Goal: Information Seeking & Learning: Learn about a topic

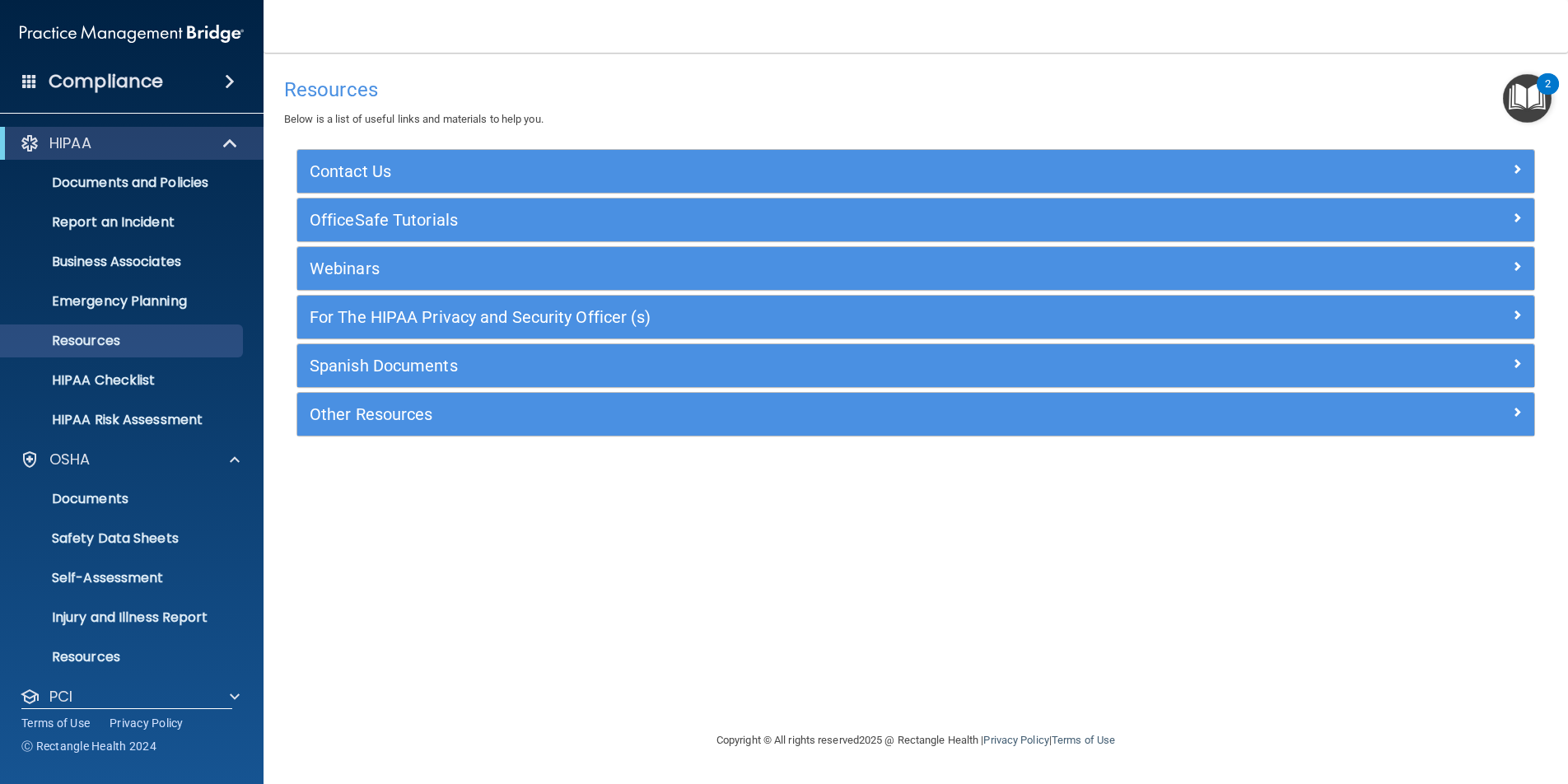
scroll to position [97, 0]
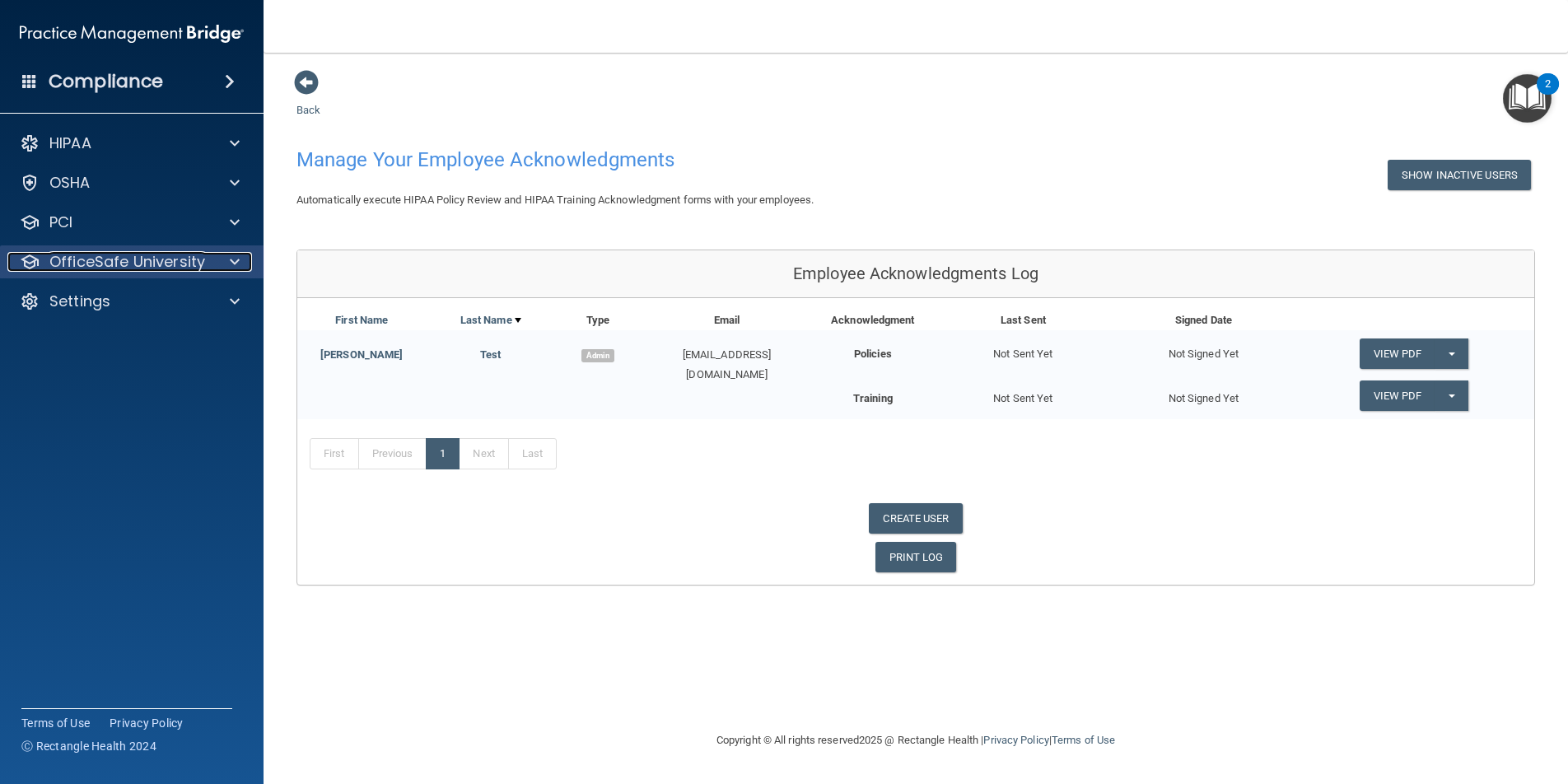
click at [123, 261] on p "OfficeSafe University" at bounding box center [127, 262] width 156 height 20
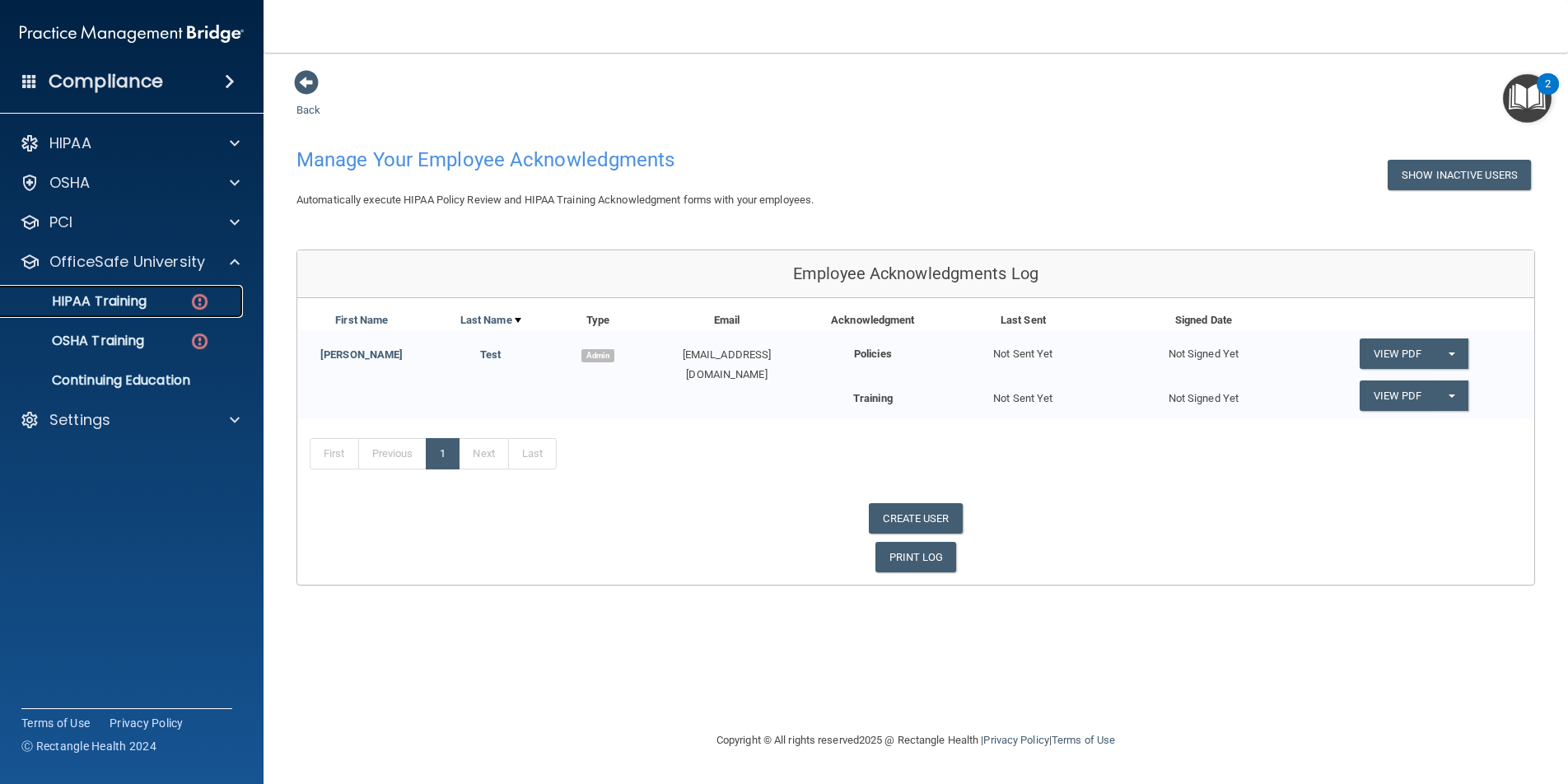
click at [117, 296] on p "HIPAA Training" at bounding box center [78, 301] width 136 height 17
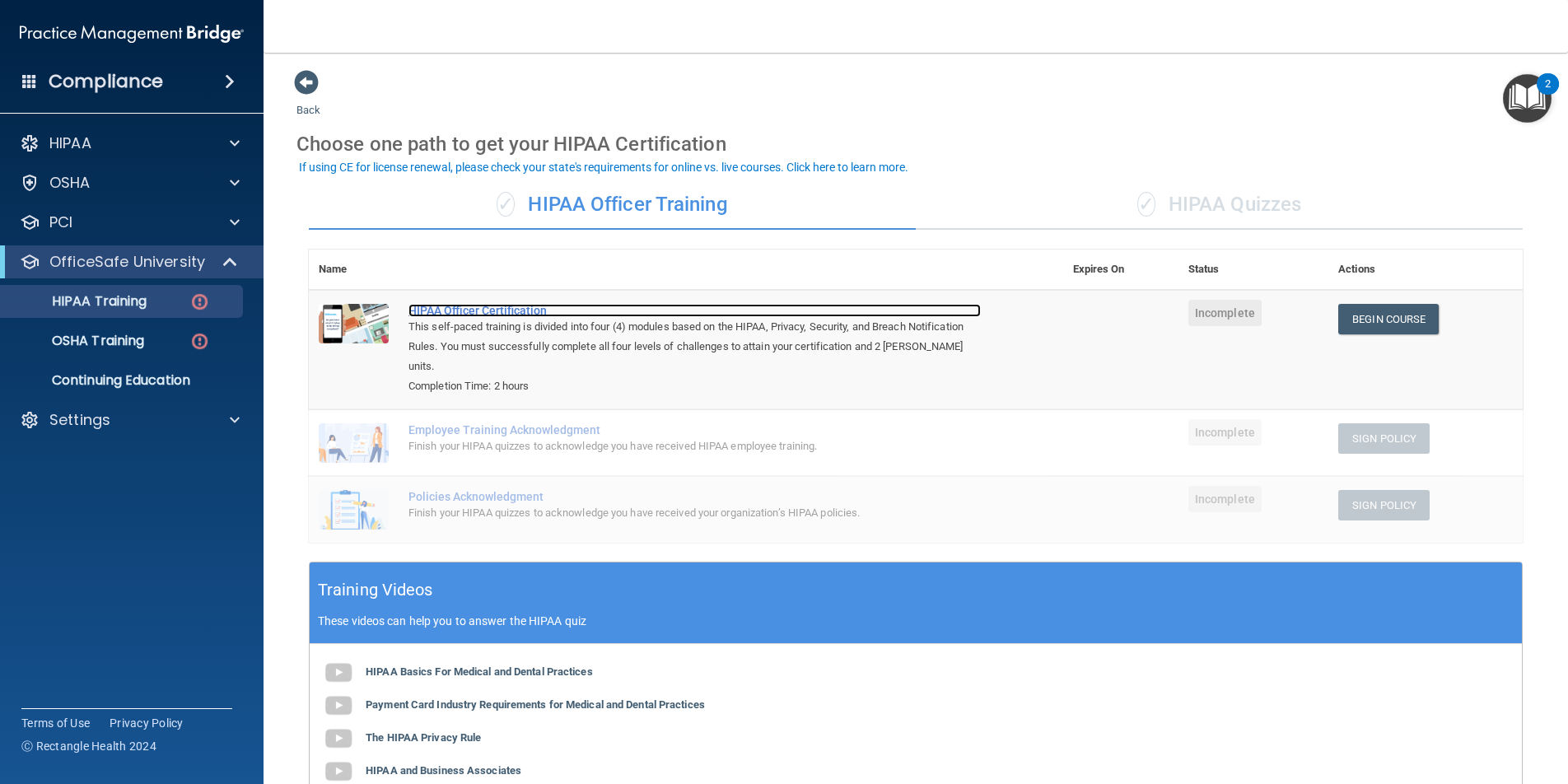
click at [467, 306] on div "HIPAA Officer Certification" at bounding box center [695, 310] width 572 height 13
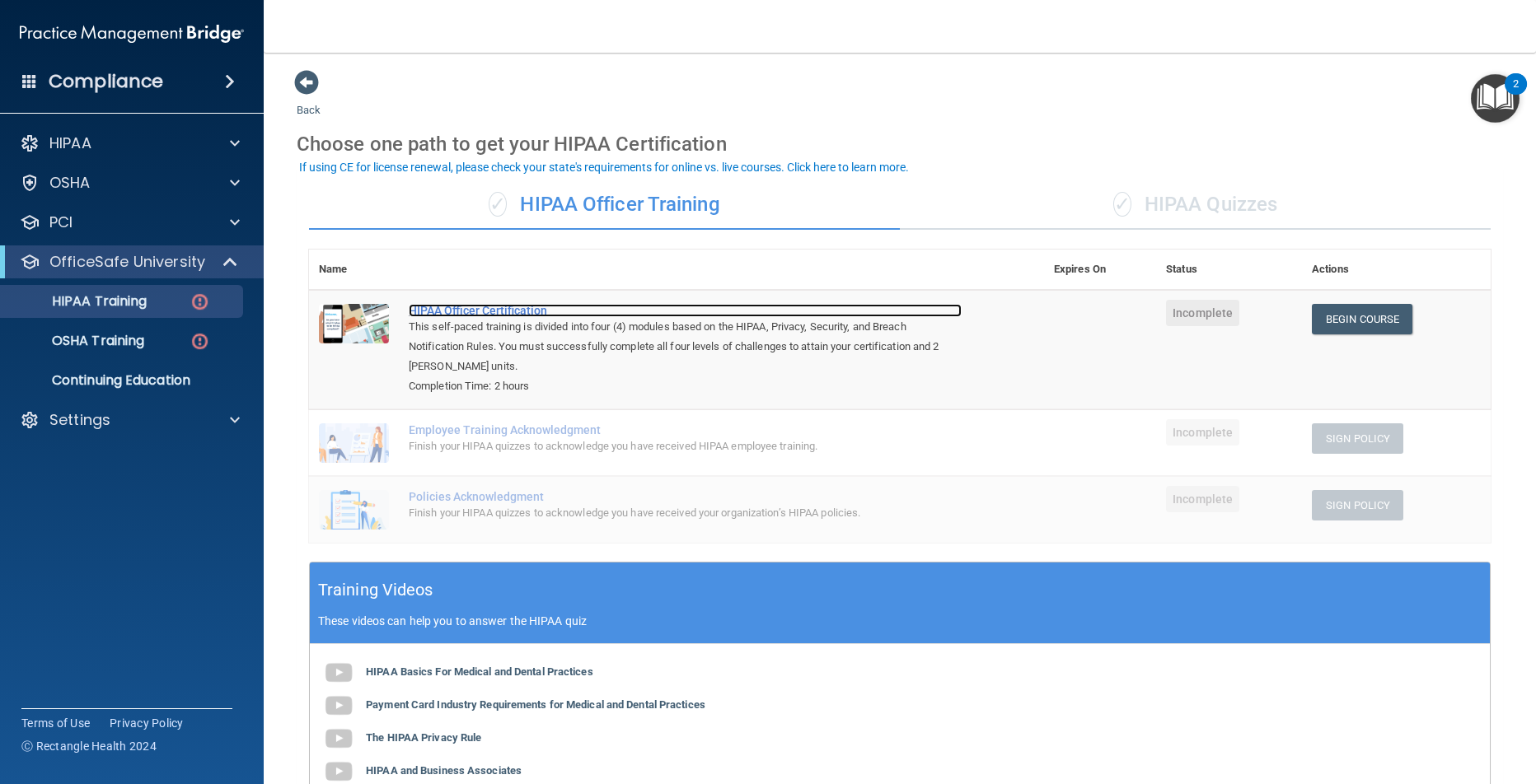
click at [526, 310] on div "HIPAA Officer Certification" at bounding box center [685, 310] width 553 height 13
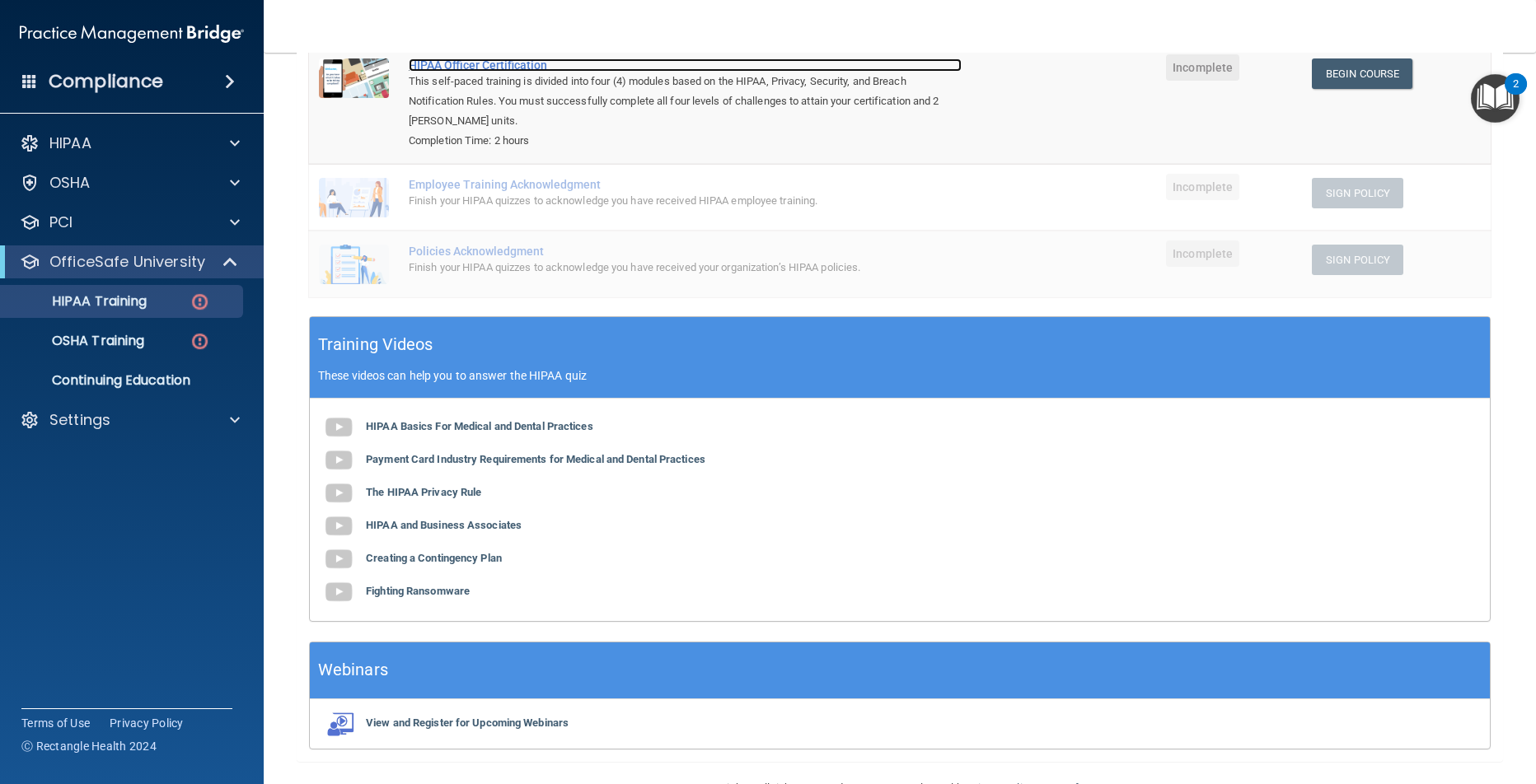
scroll to position [248, 0]
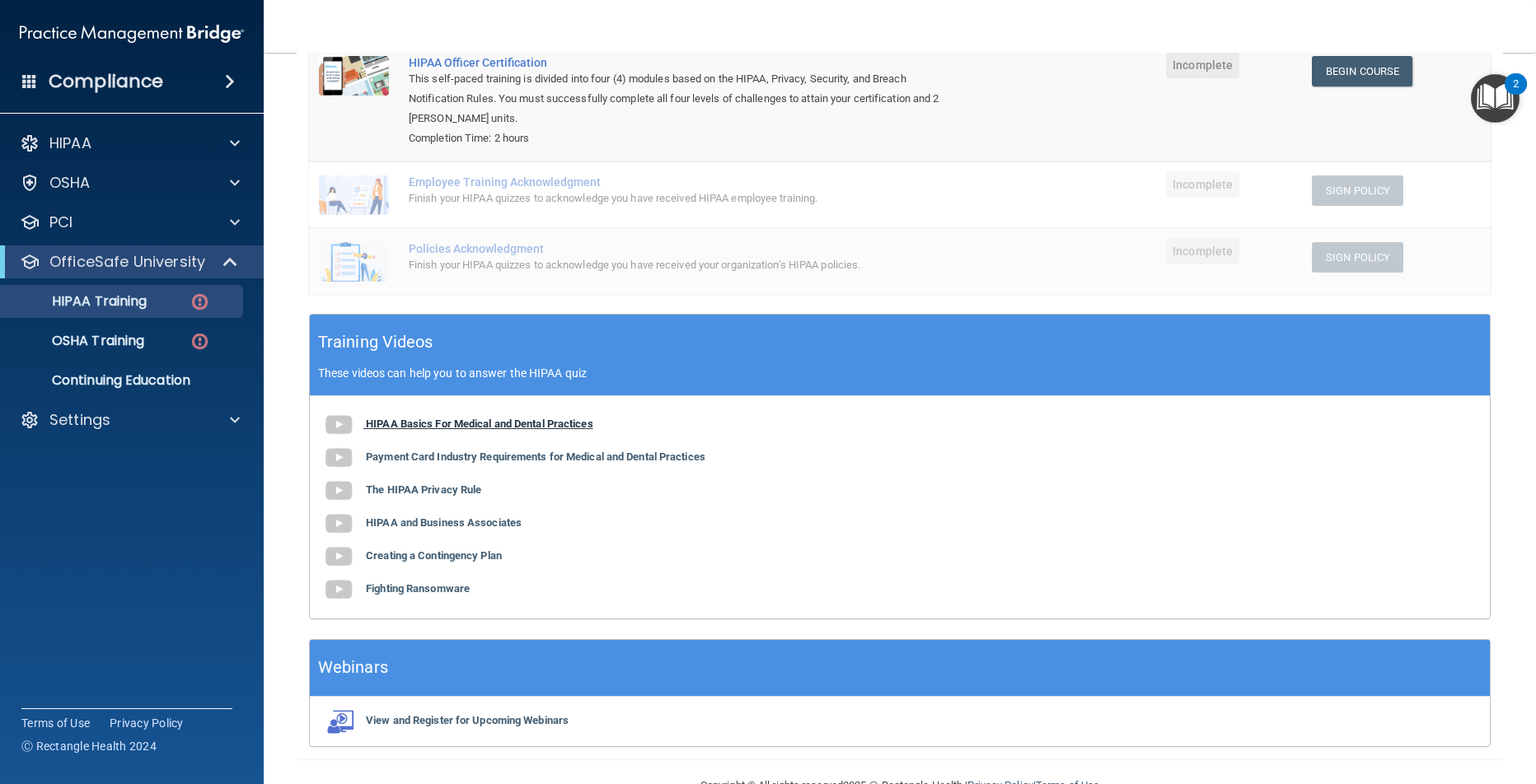
click at [334, 424] on img at bounding box center [339, 426] width 33 height 33
click at [446, 490] on b "The HIPAA Privacy Rule" at bounding box center [423, 490] width 116 height 12
click at [489, 423] on b "HIPAA Basics For Medical and Dental Practices" at bounding box center [479, 424] width 227 height 12
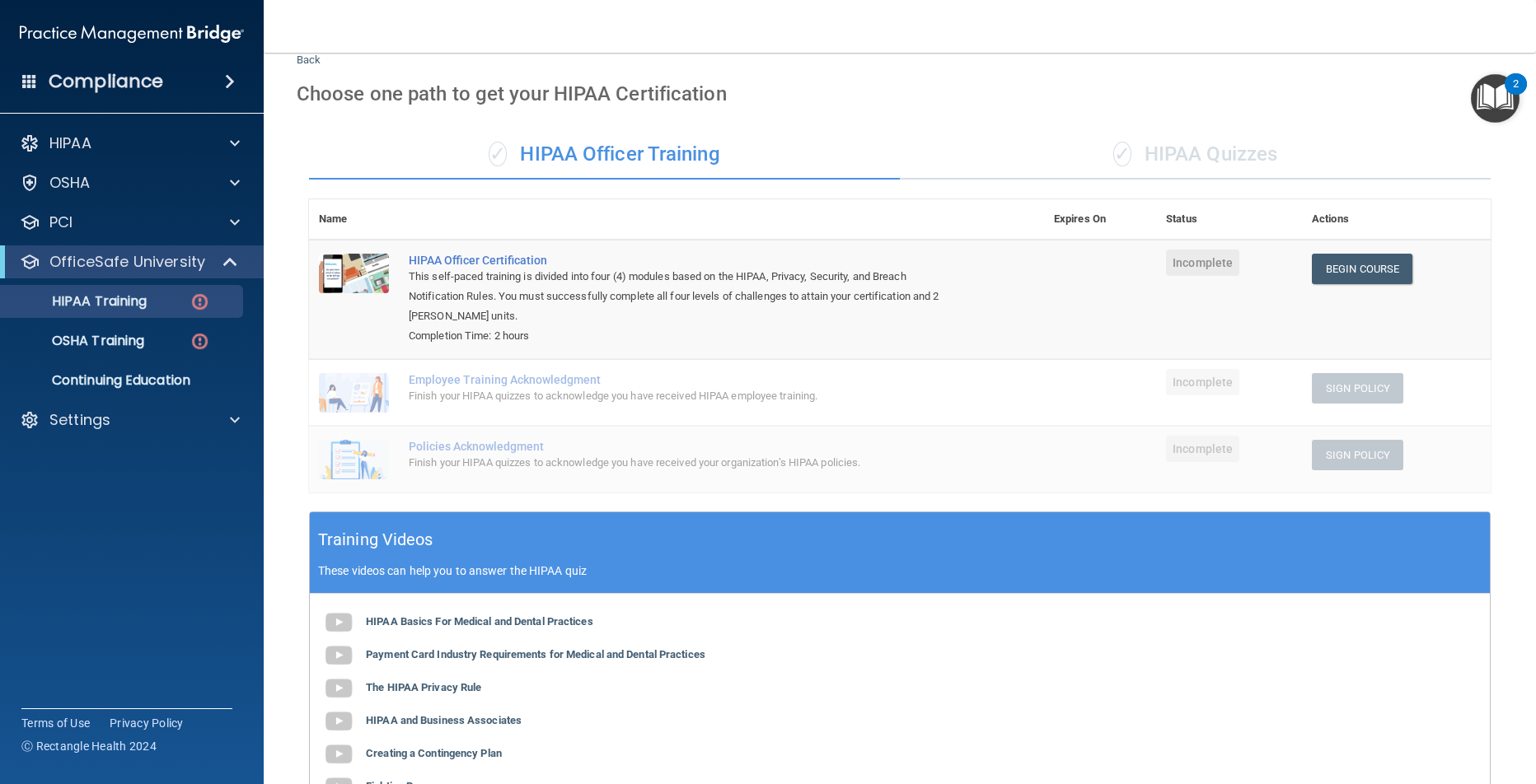
scroll to position [20, 0]
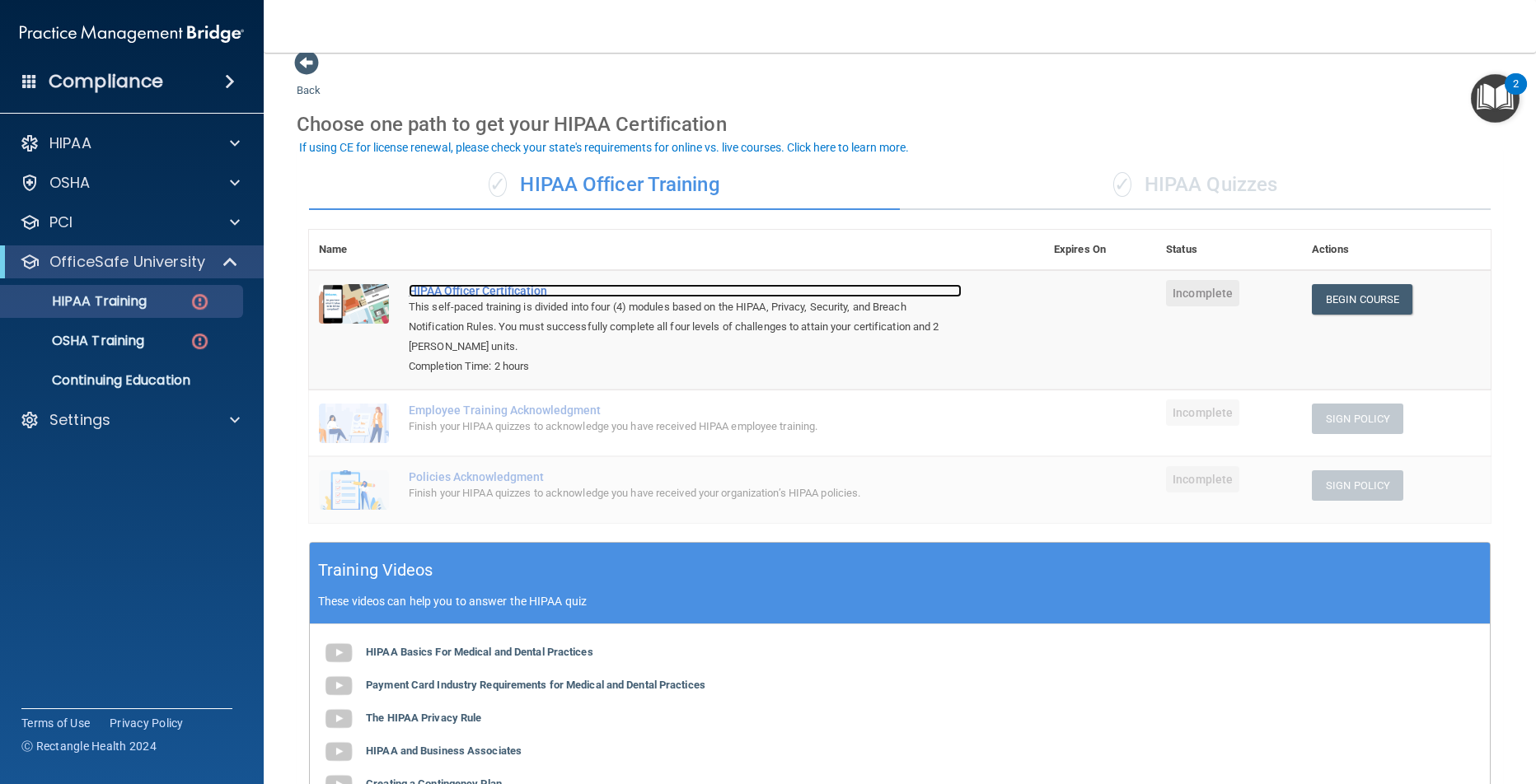
click at [471, 291] on div "HIPAA Officer Certification" at bounding box center [685, 291] width 553 height 13
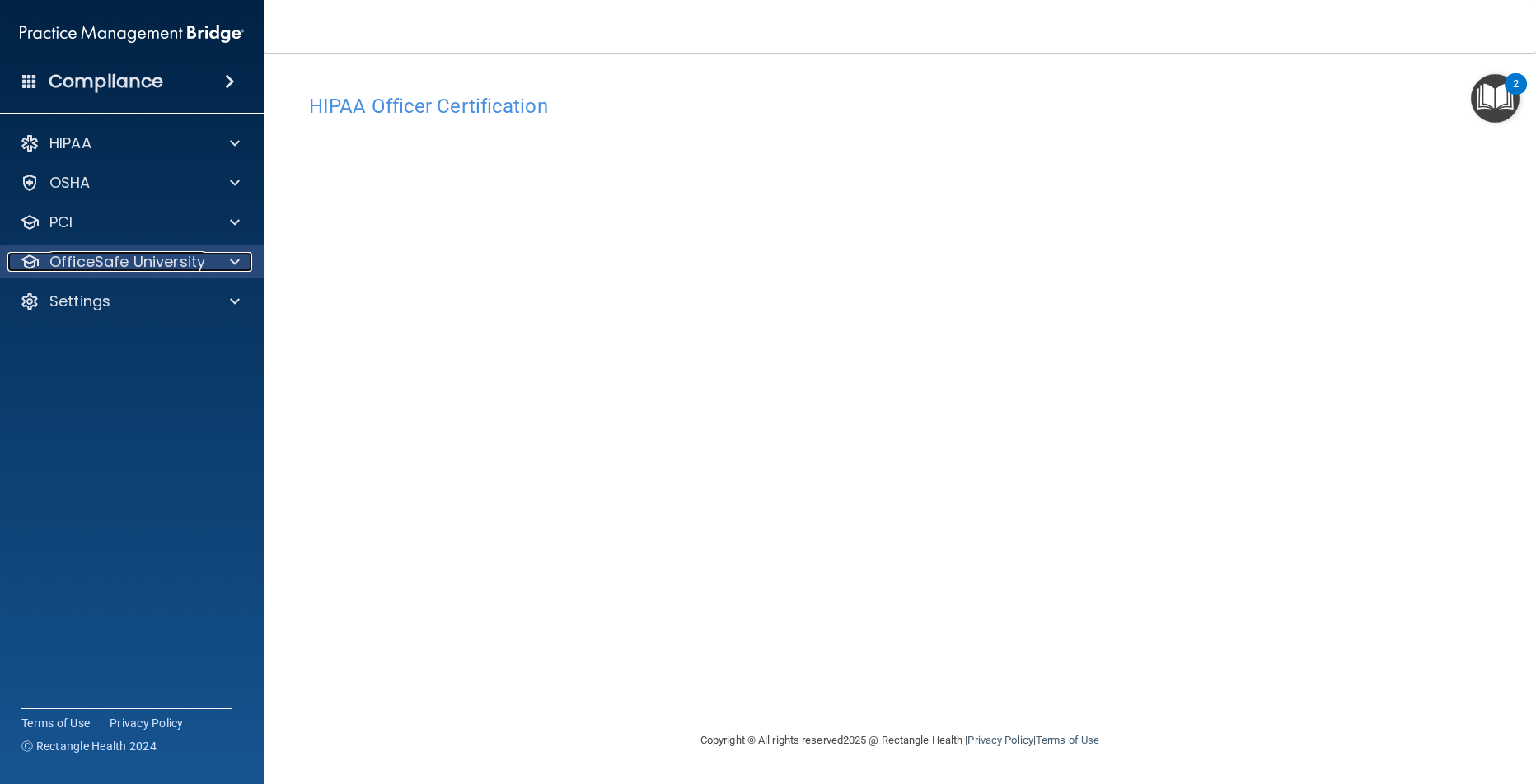
click at [163, 258] on p "OfficeSafe University" at bounding box center [127, 262] width 156 height 20
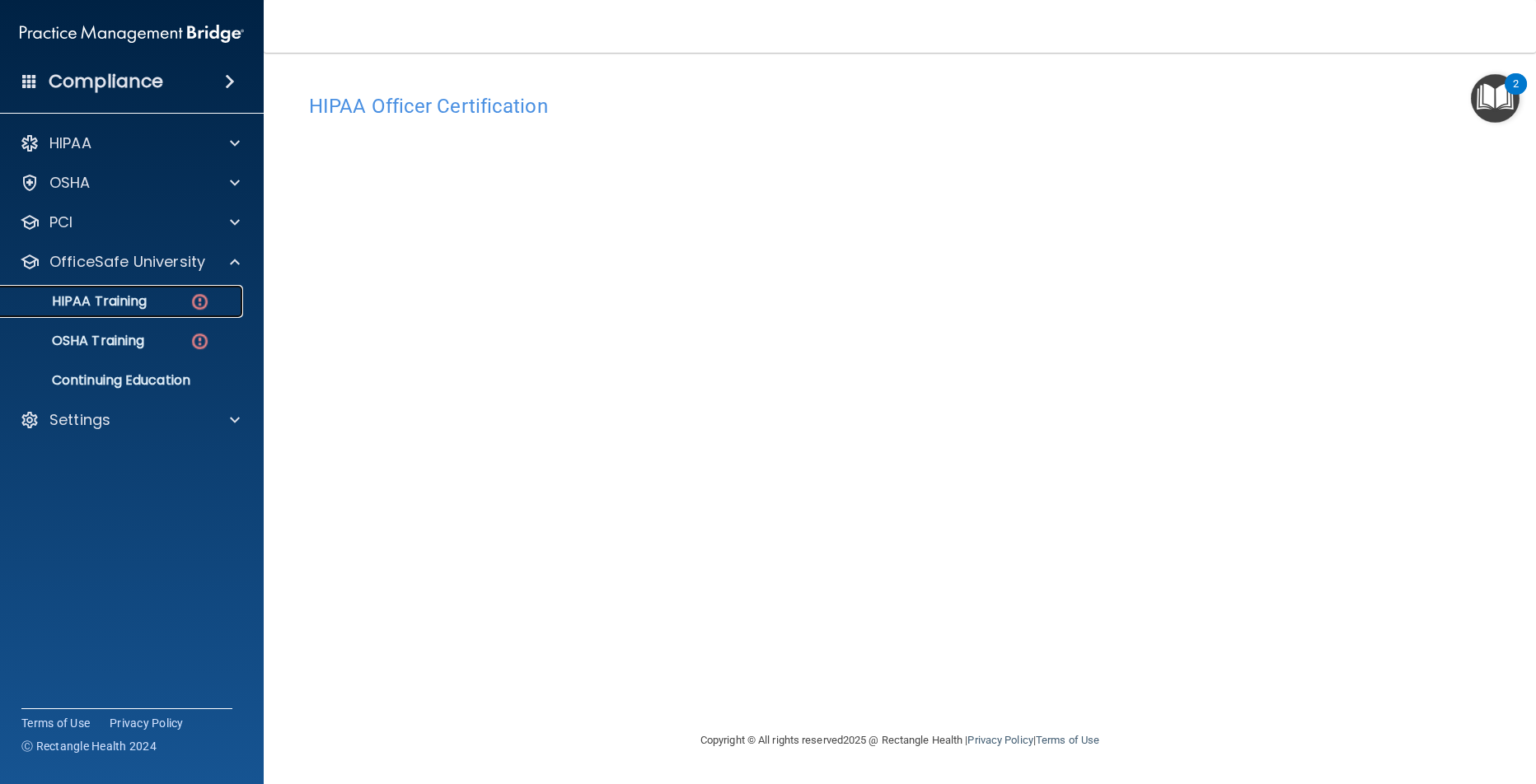
click at [137, 304] on p "HIPAA Training" at bounding box center [78, 301] width 136 height 17
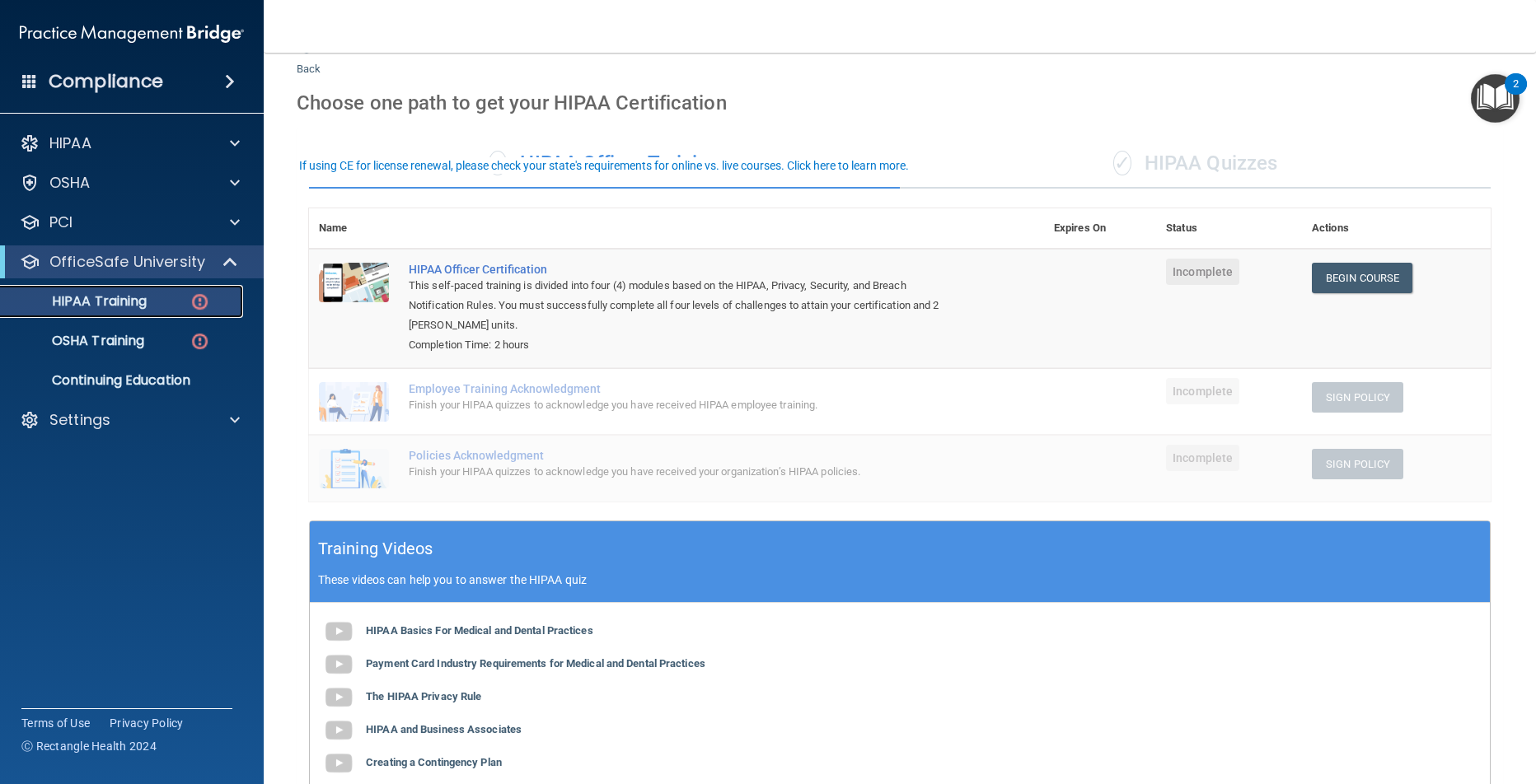
scroll to position [288, 0]
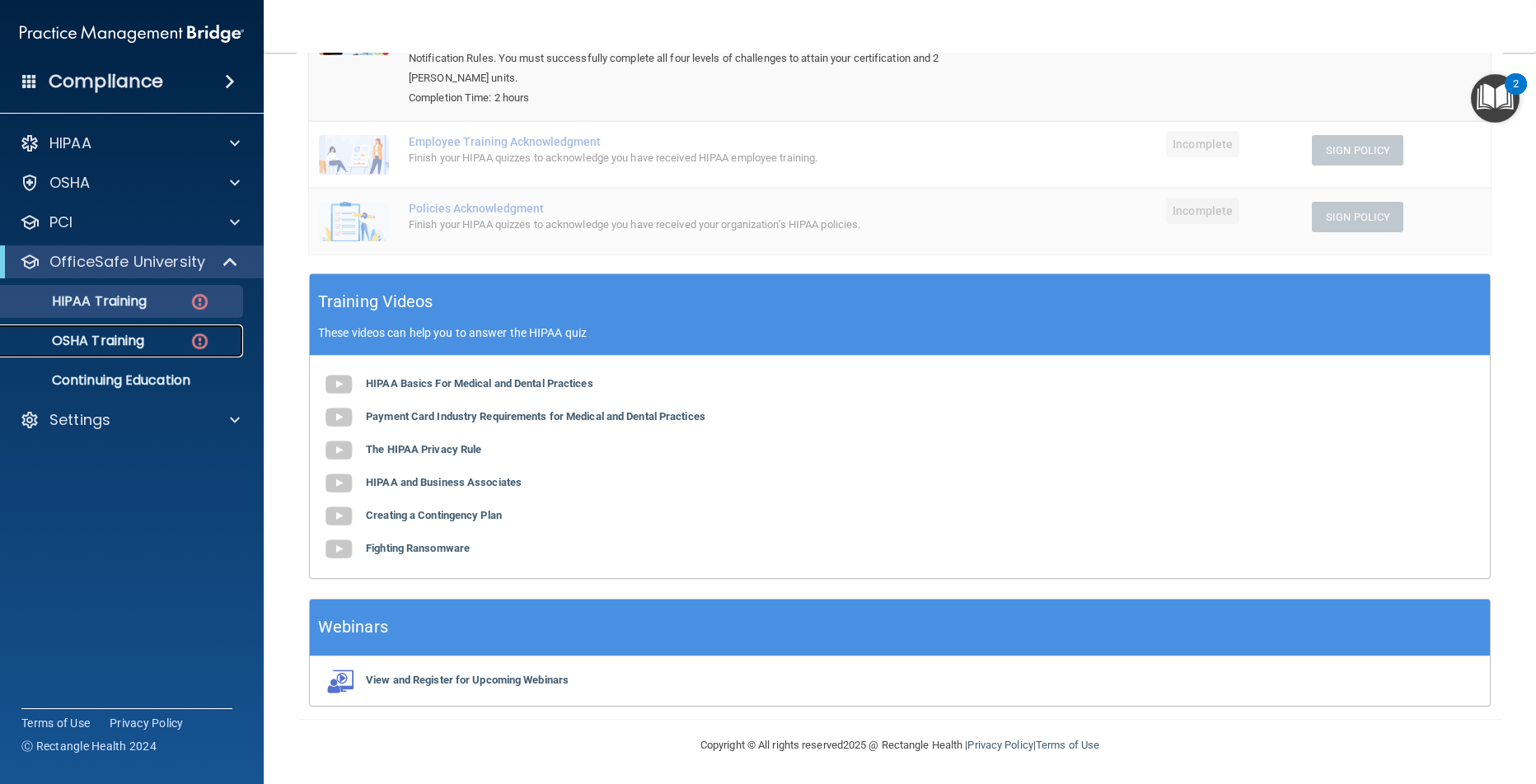
click at [132, 342] on p "OSHA Training" at bounding box center [77, 341] width 133 height 17
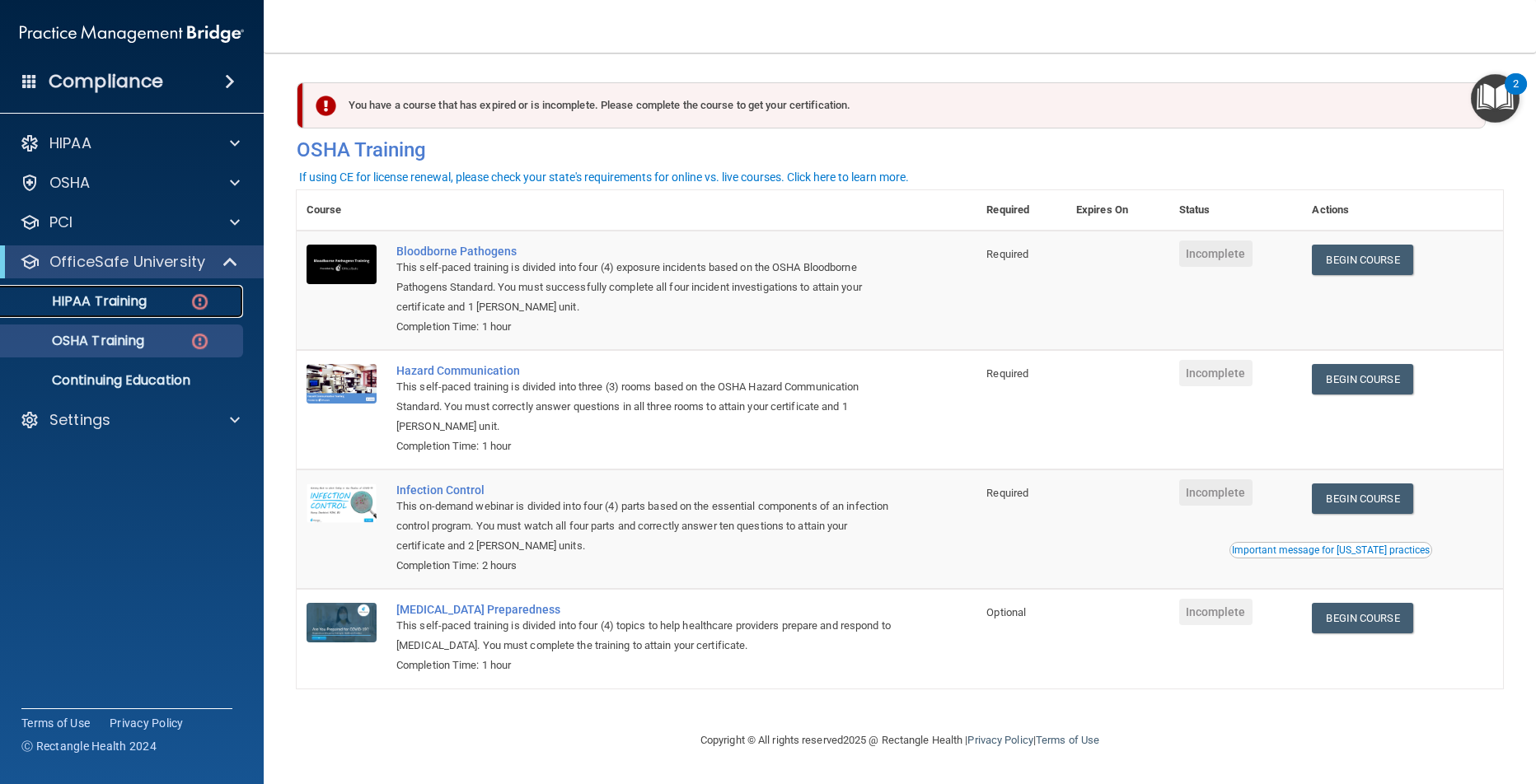
click at [164, 303] on div "HIPAA Training" at bounding box center [123, 301] width 225 height 17
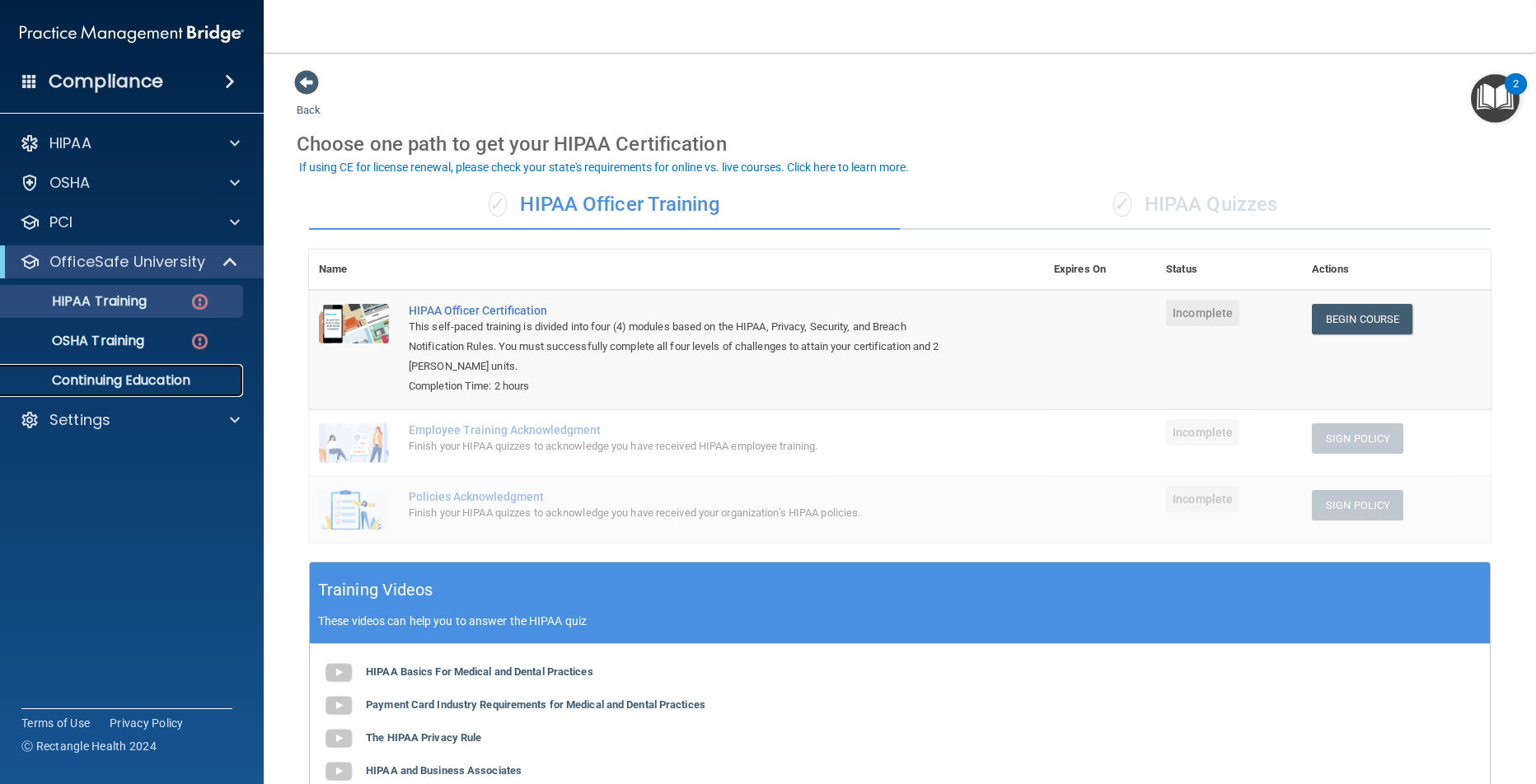
click at [132, 385] on p "Continuing Education" at bounding box center [123, 380] width 225 height 17
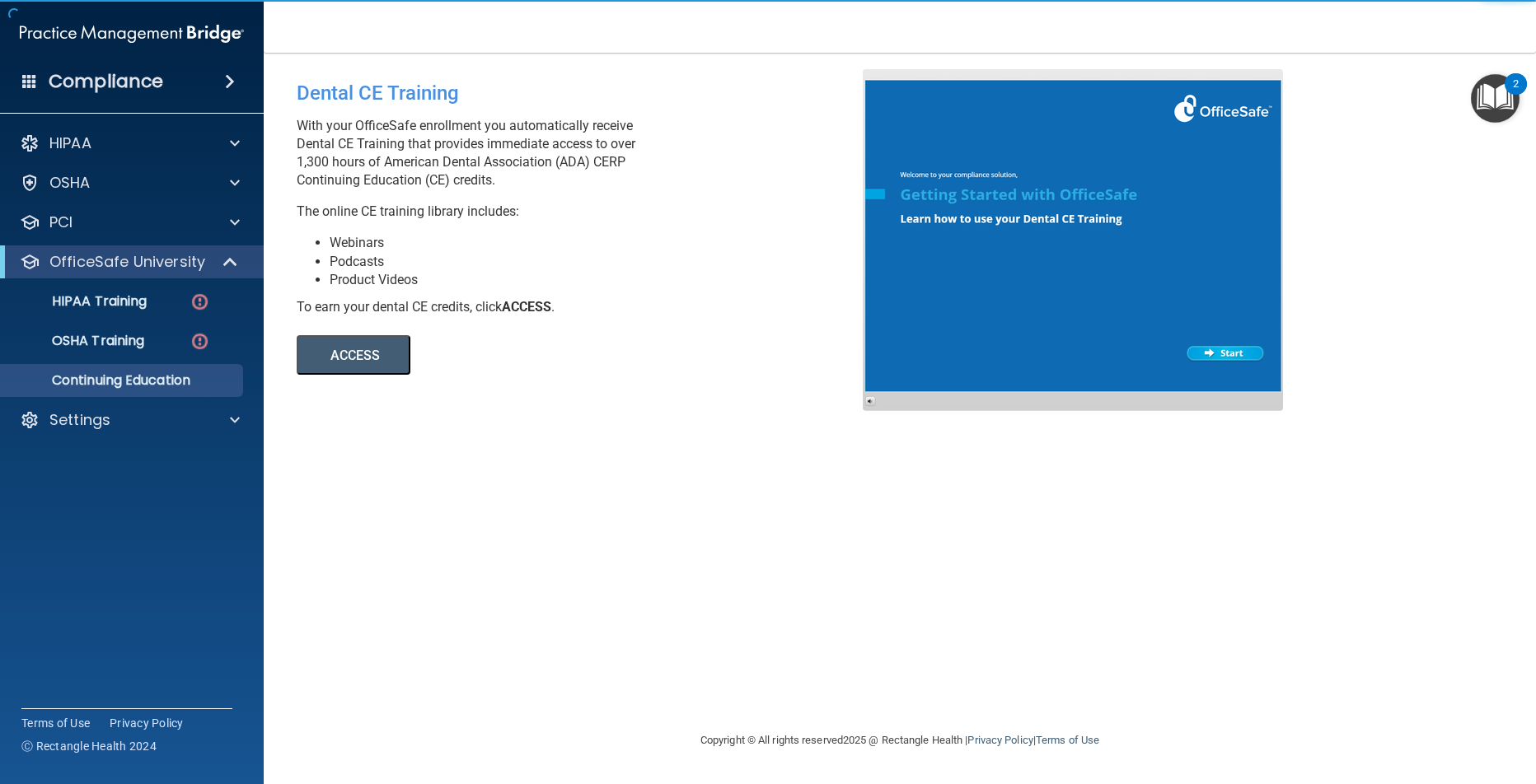
click at [341, 341] on button "ACCESS" at bounding box center [353, 354] width 114 height 39
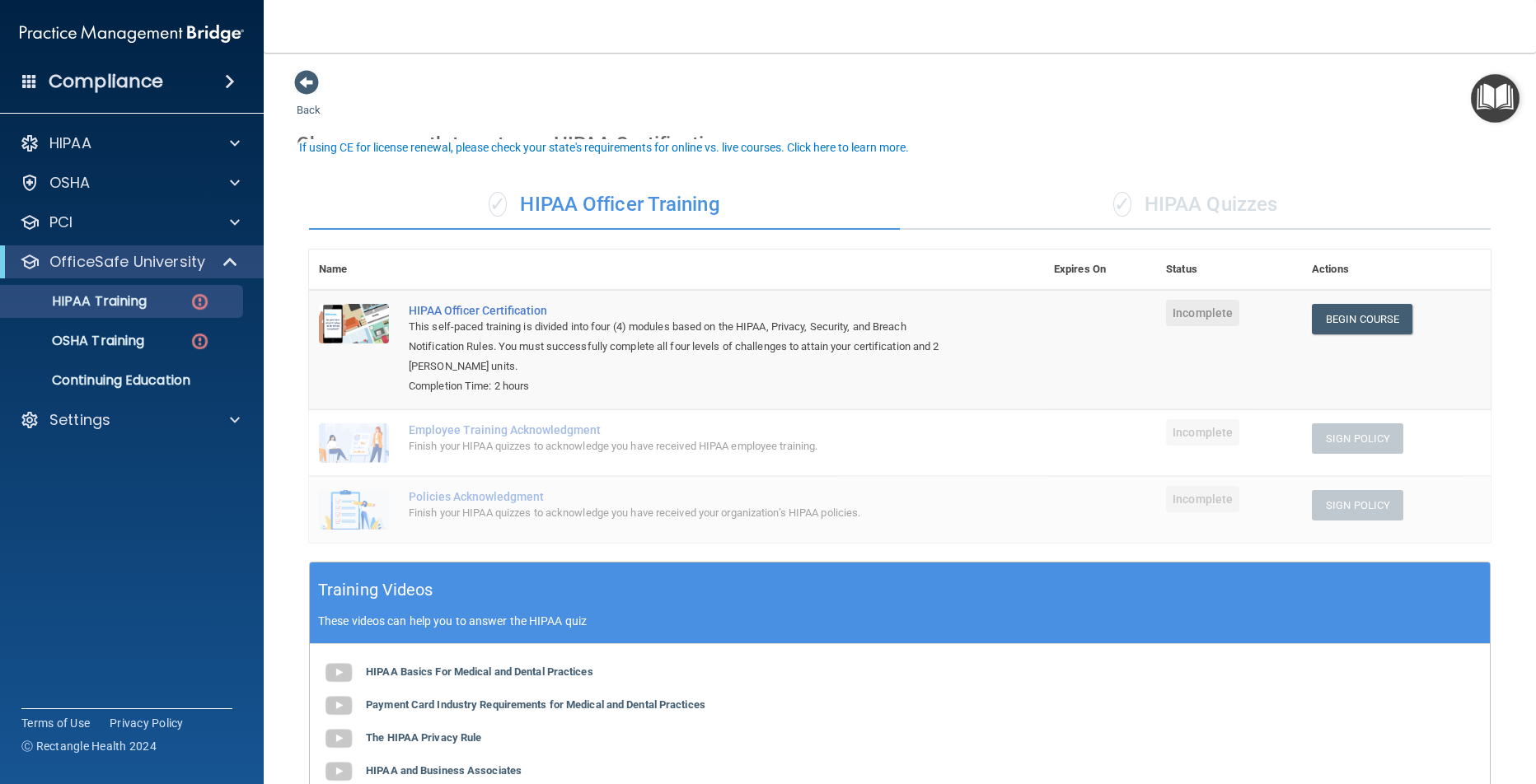
scroll to position [20, 0]
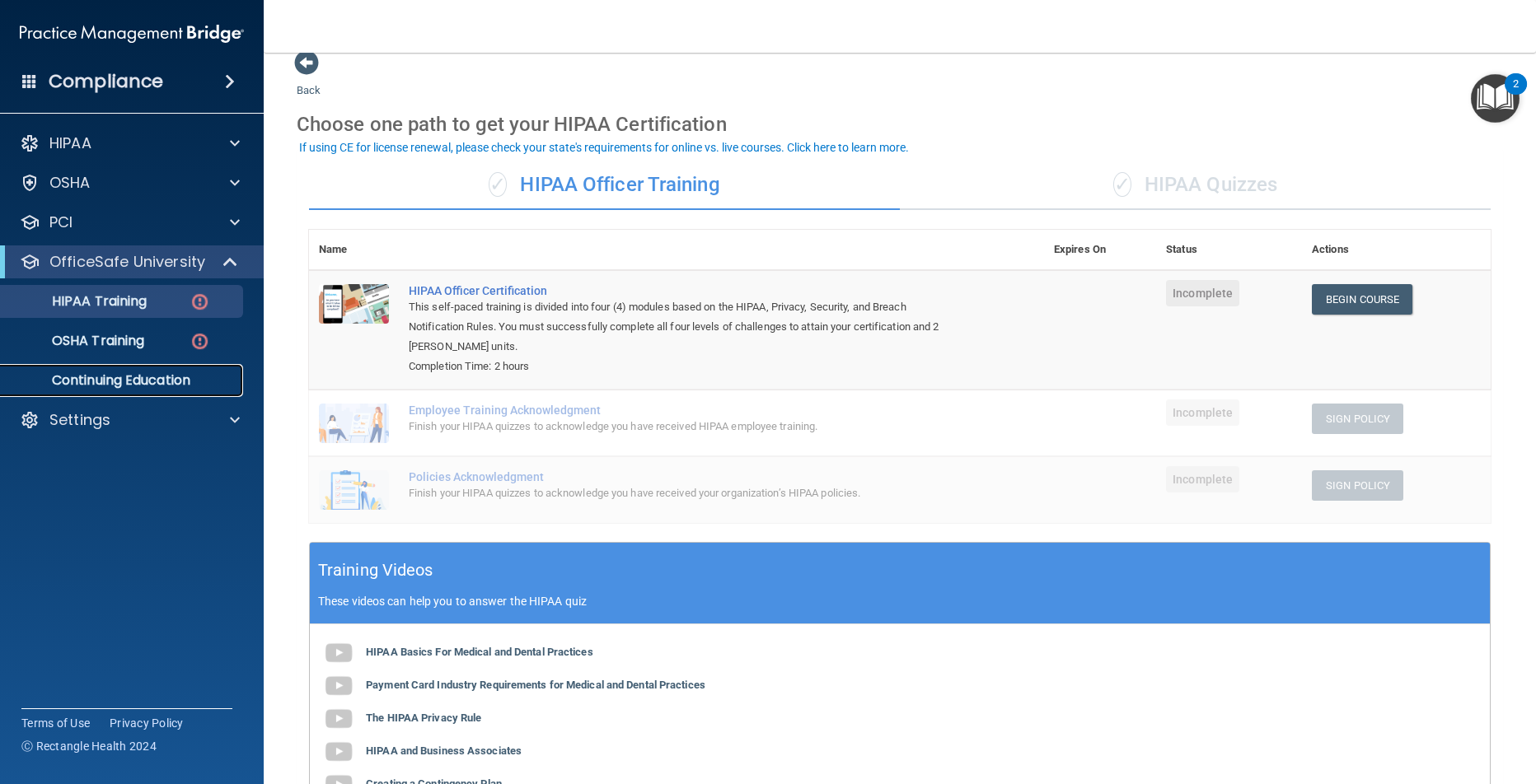
click at [167, 380] on p "Continuing Education" at bounding box center [123, 380] width 225 height 17
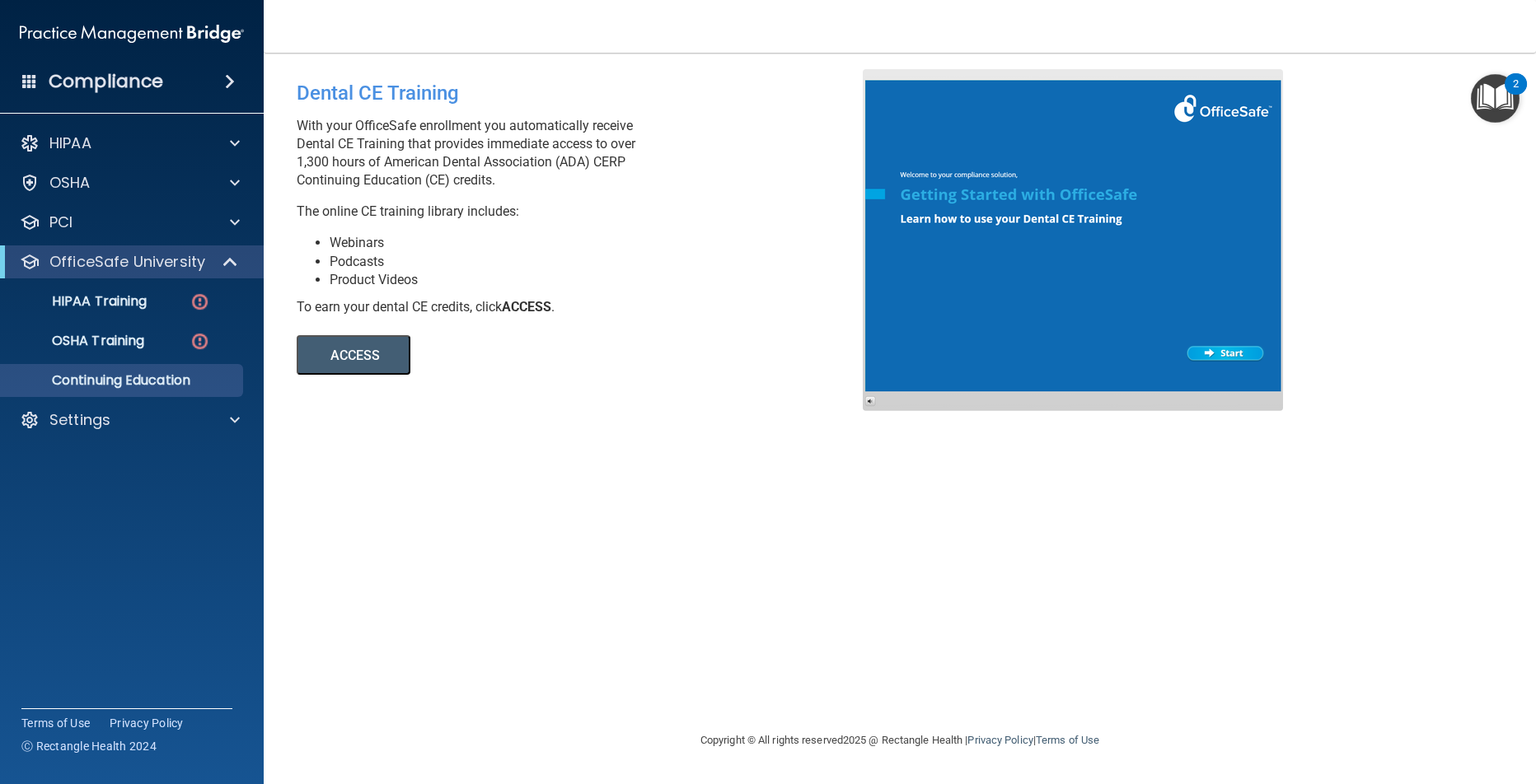
click at [376, 352] on button "ACCESS" at bounding box center [353, 354] width 114 height 39
click at [132, 378] on p "Continuing Education" at bounding box center [123, 380] width 225 height 17
click at [128, 348] on p "OSHA Training" at bounding box center [77, 341] width 133 height 17
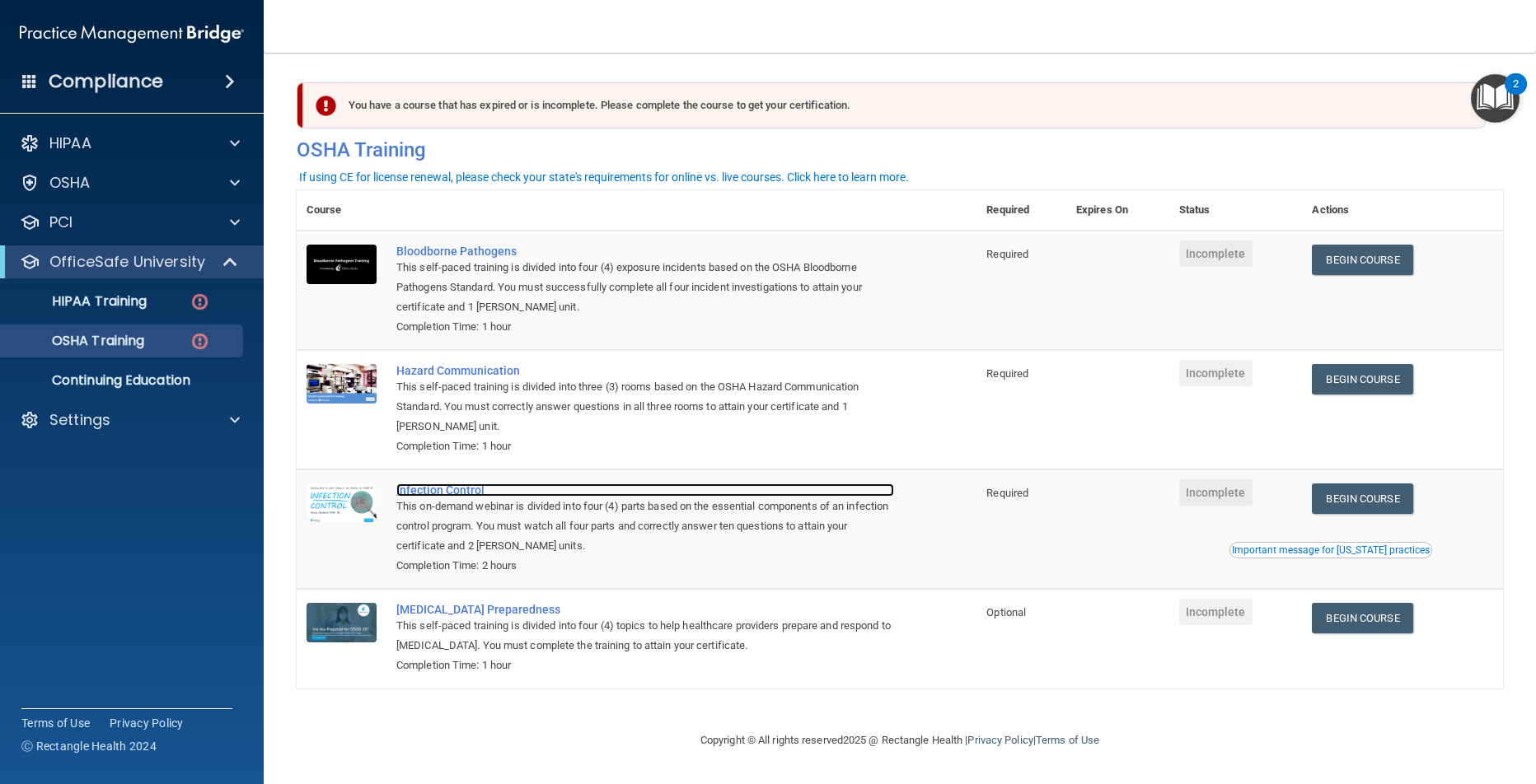
click at [437, 489] on div "Infection Control" at bounding box center [645, 490] width 498 height 13
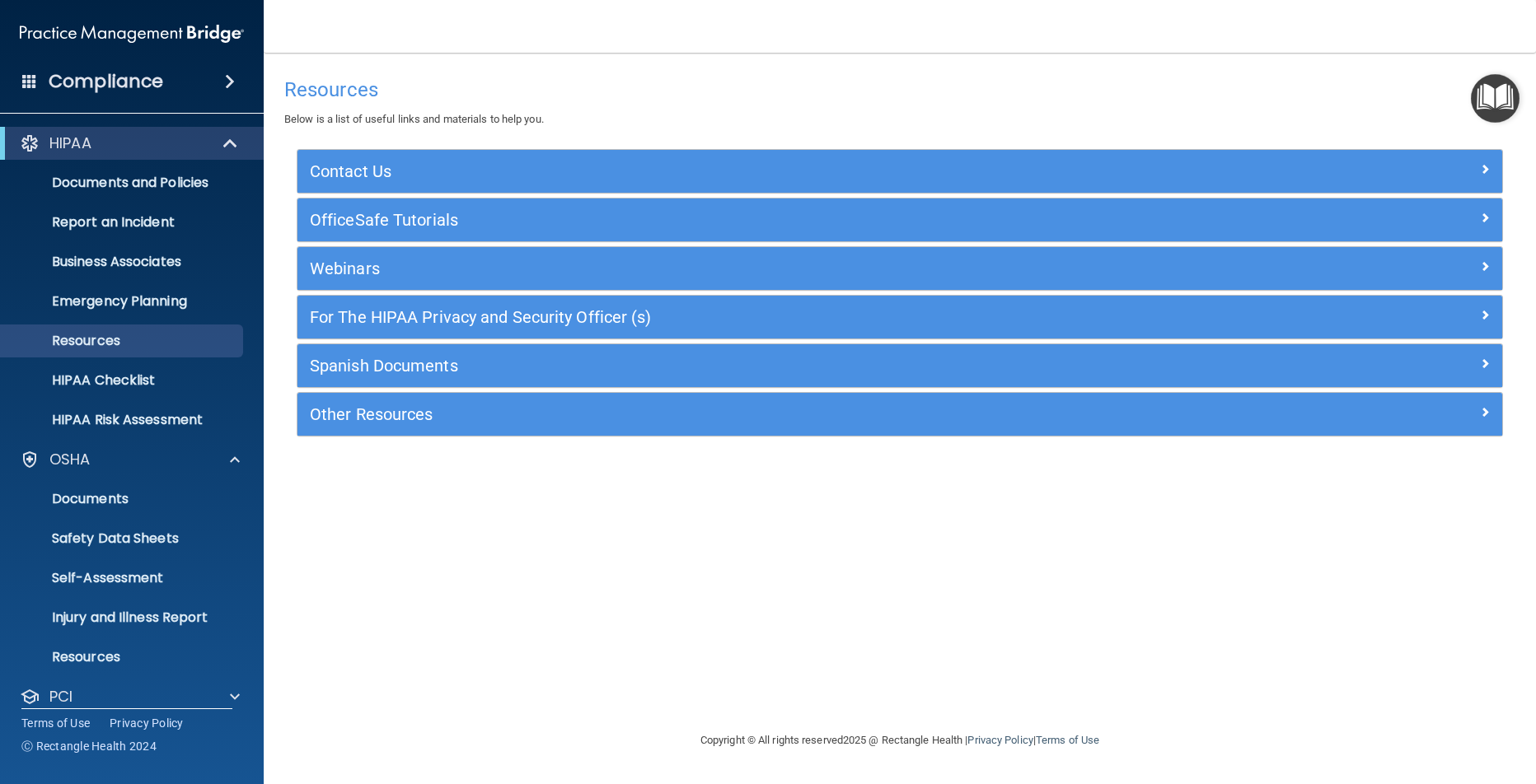
scroll to position [97, 0]
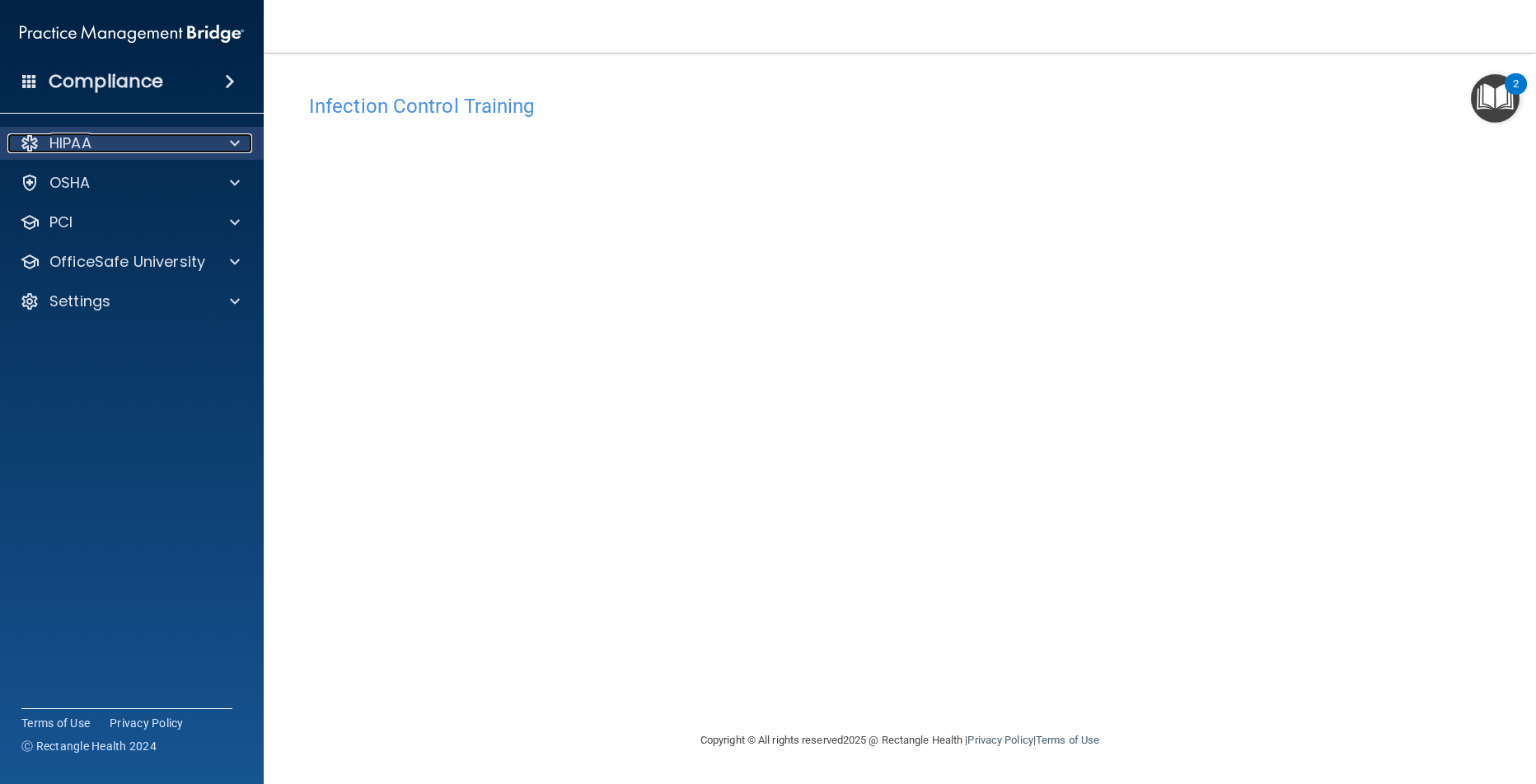
click at [110, 140] on div "HIPAA" at bounding box center [110, 143] width 205 height 20
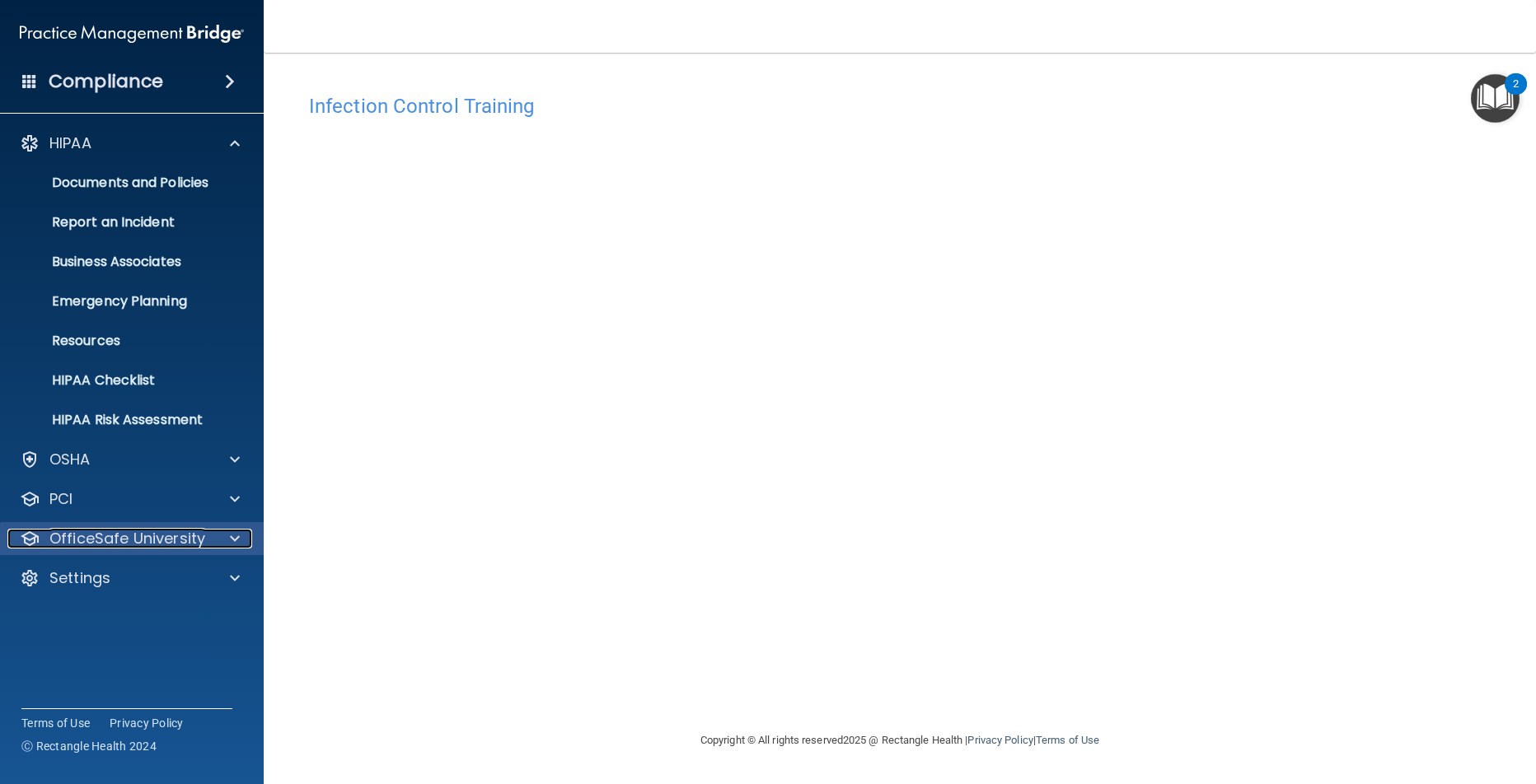
click at [113, 537] on p "OfficeSafe University" at bounding box center [127, 539] width 156 height 20
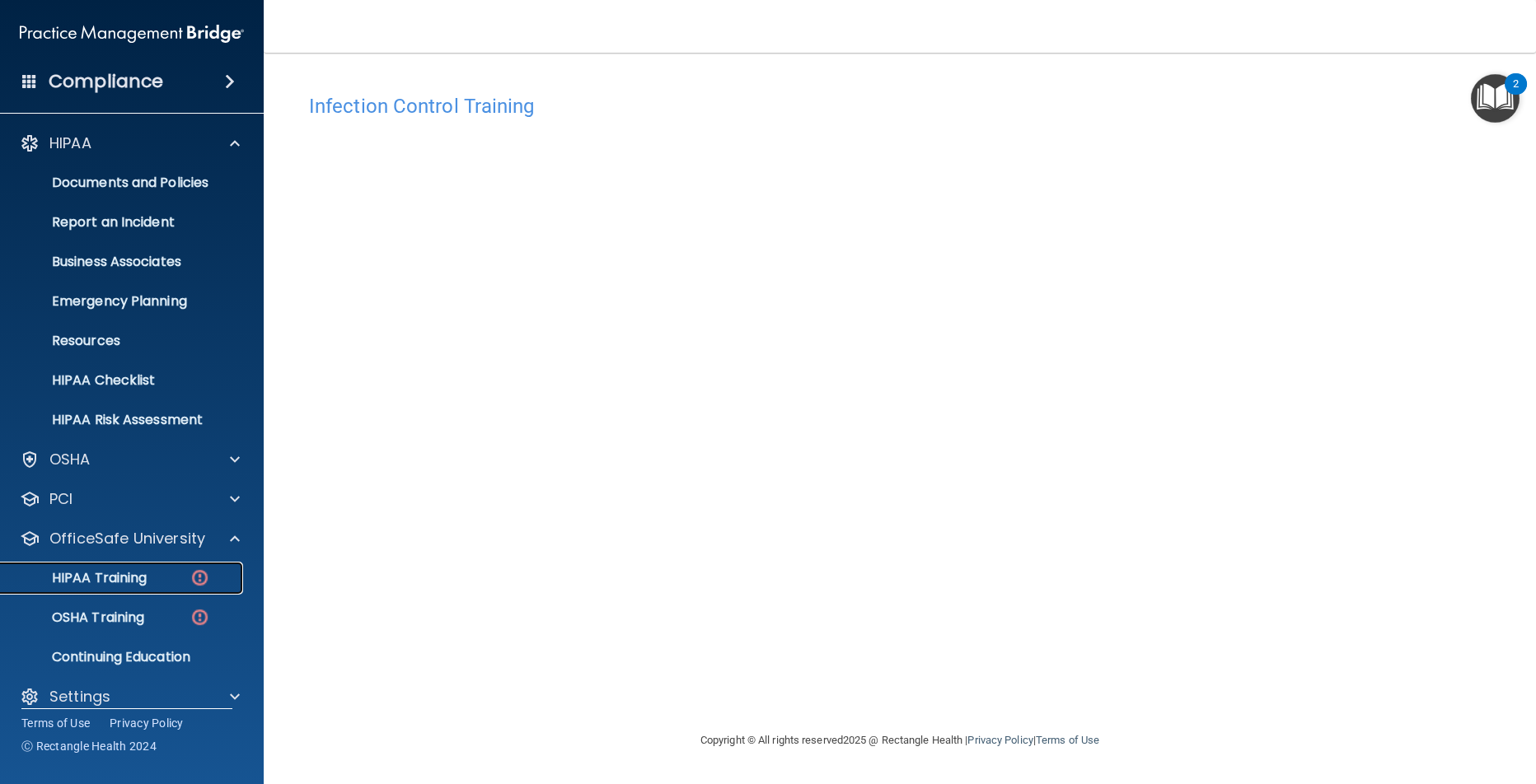
click at [106, 576] on p "HIPAA Training" at bounding box center [78, 578] width 136 height 17
